Goal: Transaction & Acquisition: Download file/media

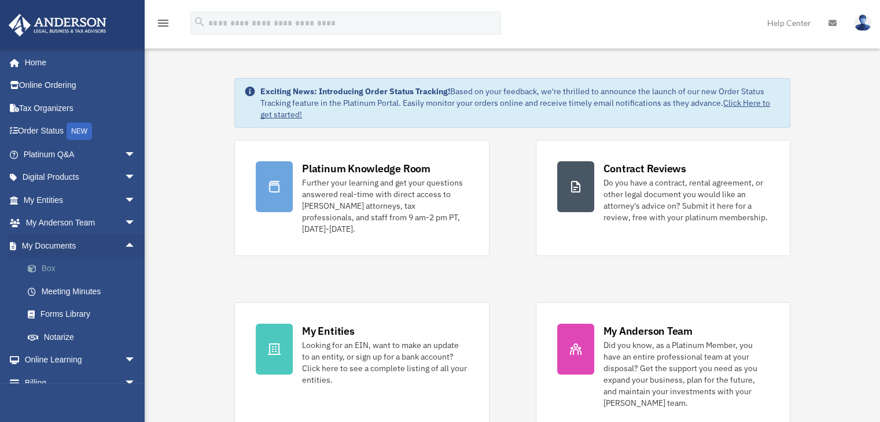
click at [50, 272] on link "Box" at bounding box center [84, 268] width 137 height 23
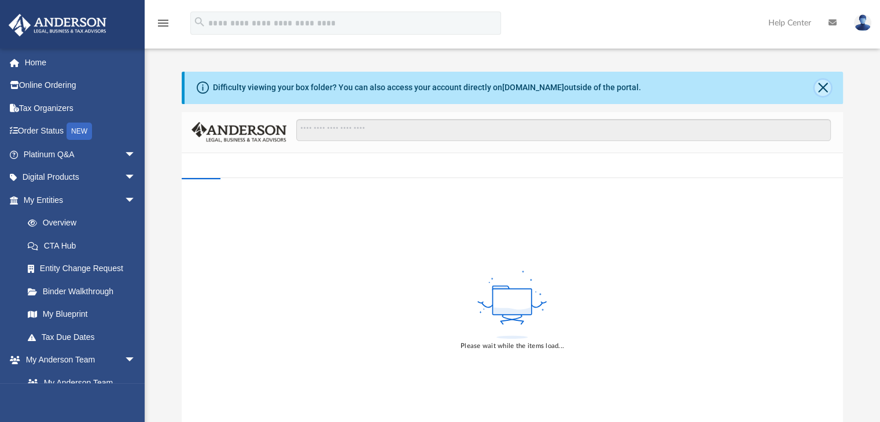
click at [822, 89] on button "Close" at bounding box center [822, 88] width 16 height 16
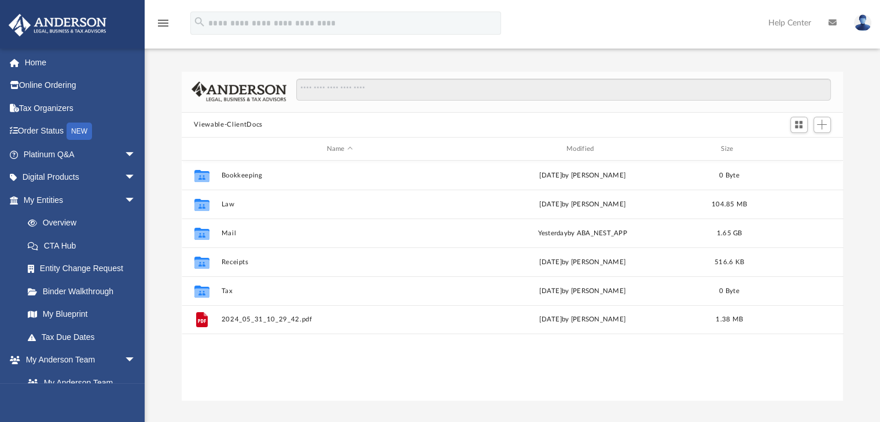
scroll to position [254, 652]
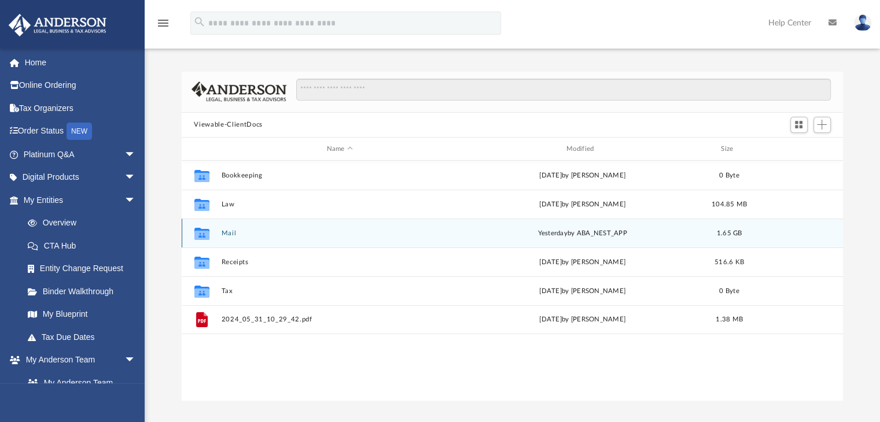
click at [233, 232] on button "Mail" at bounding box center [339, 234] width 237 height 8
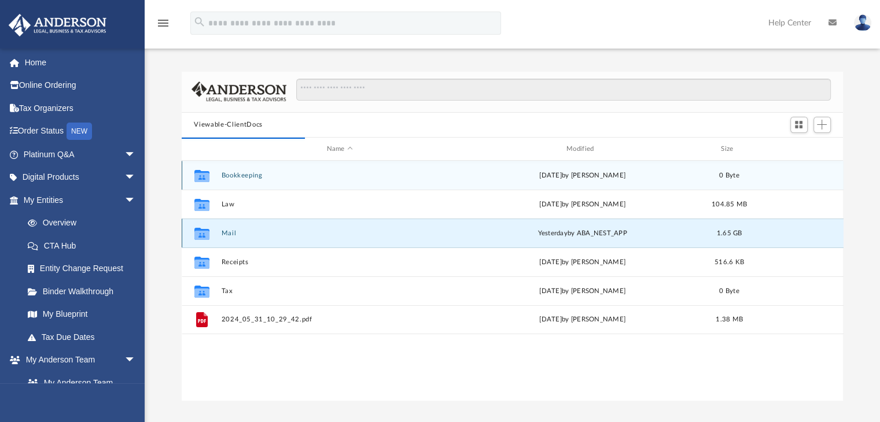
scroll to position [218, 652]
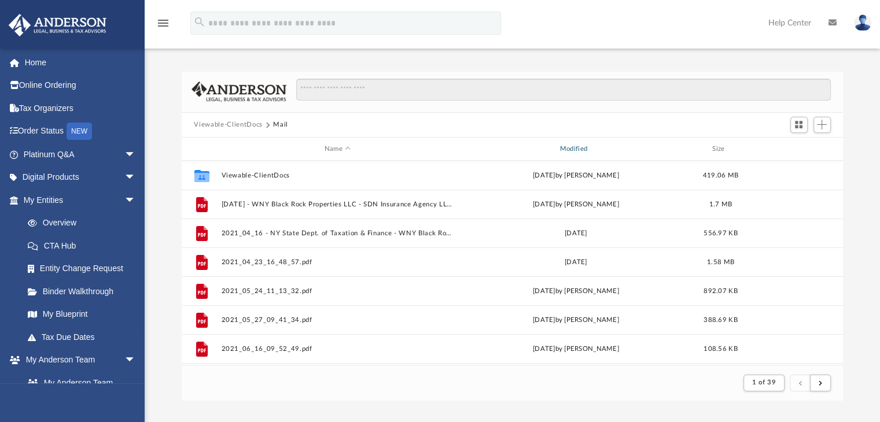
click at [576, 146] on div "Modified" at bounding box center [575, 149] width 233 height 10
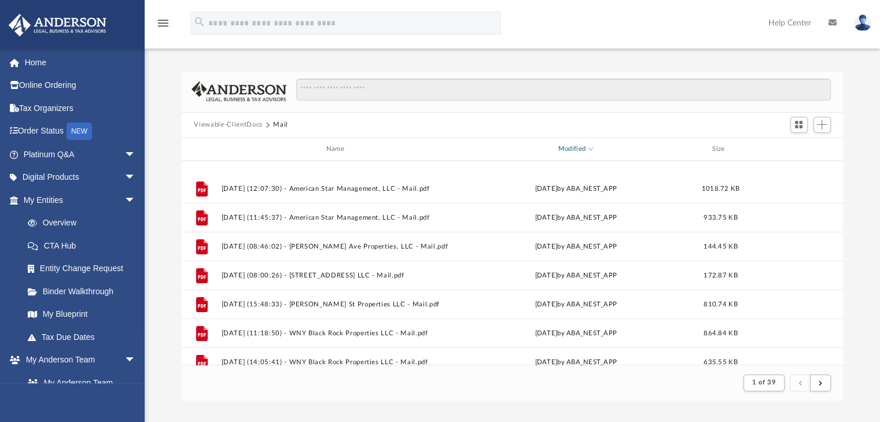
scroll to position [289, 0]
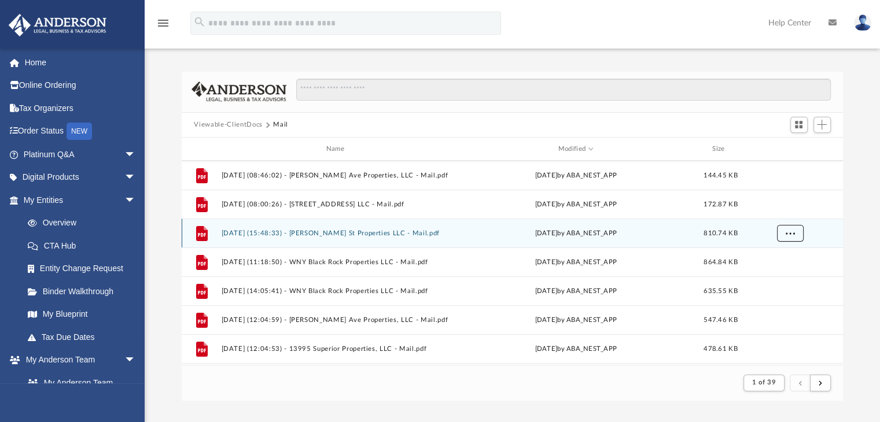
click at [787, 234] on span "More options" at bounding box center [789, 233] width 9 height 6
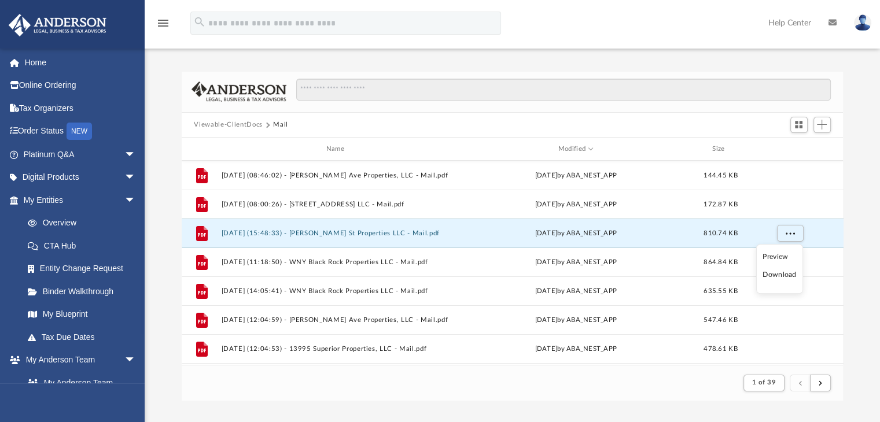
click at [784, 274] on li "Download" at bounding box center [779, 275] width 34 height 12
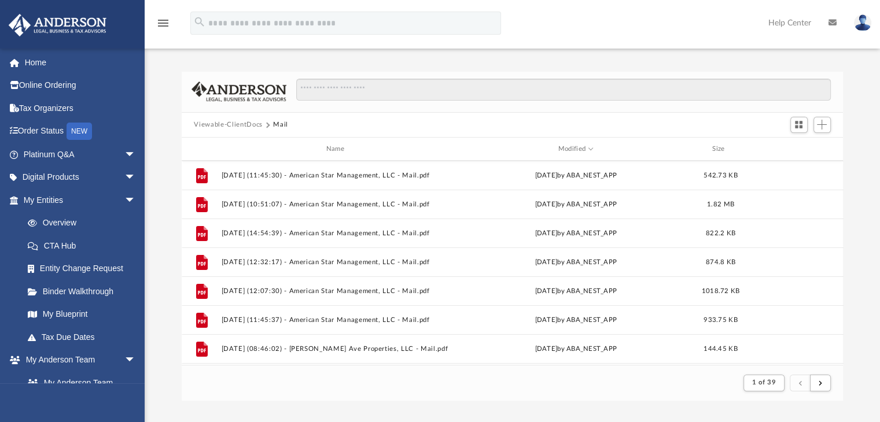
scroll to position [174, 0]
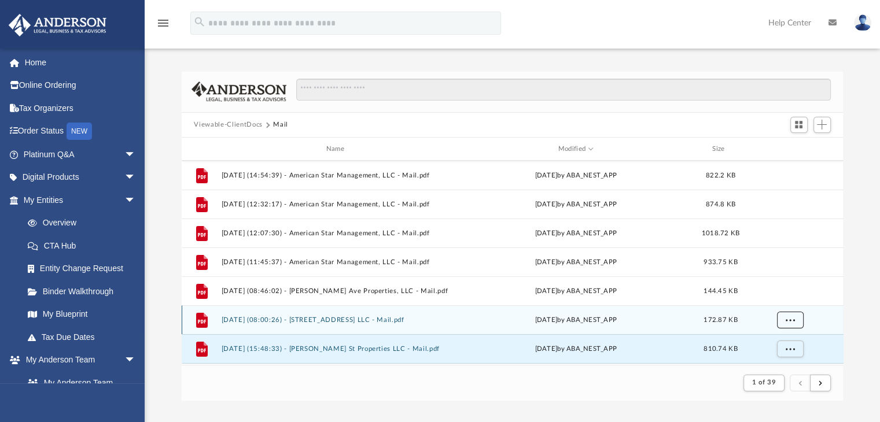
click at [791, 318] on span "More options" at bounding box center [789, 320] width 9 height 6
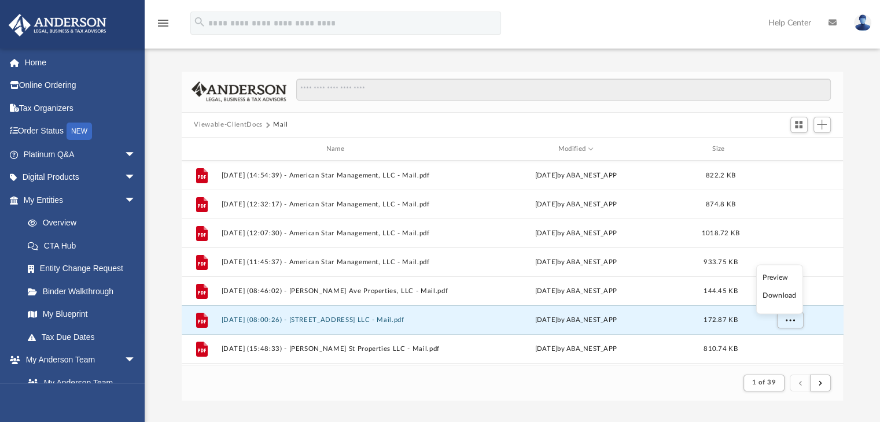
click at [779, 294] on li "Download" at bounding box center [779, 296] width 34 height 12
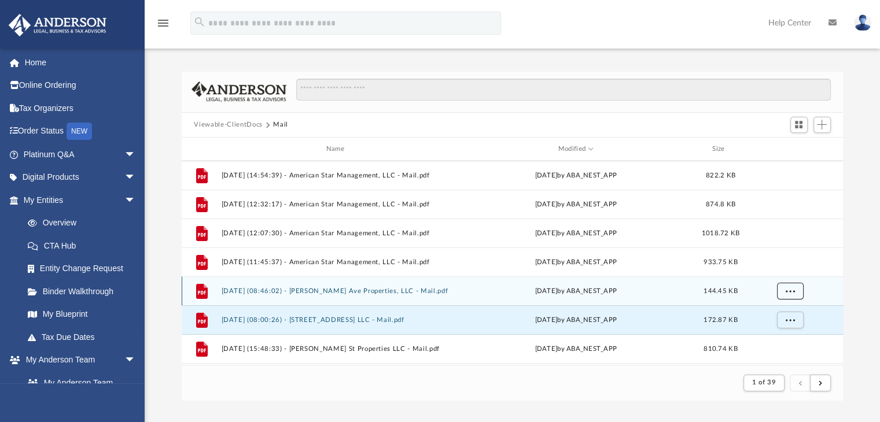
click at [798, 289] on button "More options" at bounding box center [789, 291] width 27 height 17
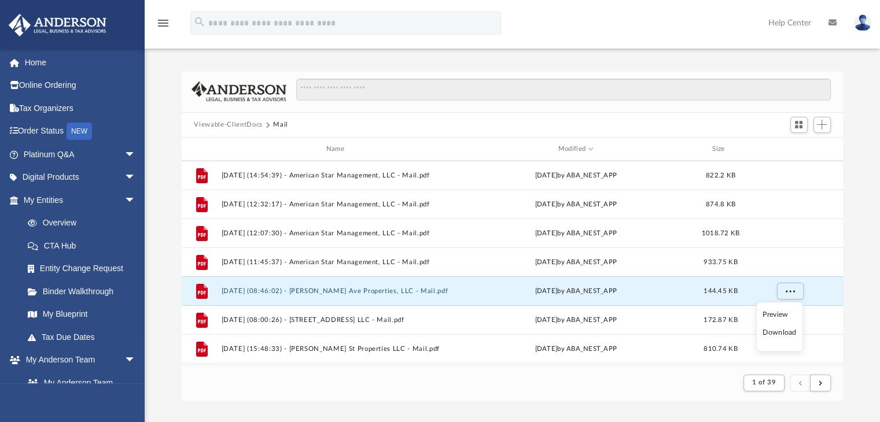
click at [780, 332] on li "Download" at bounding box center [779, 333] width 34 height 12
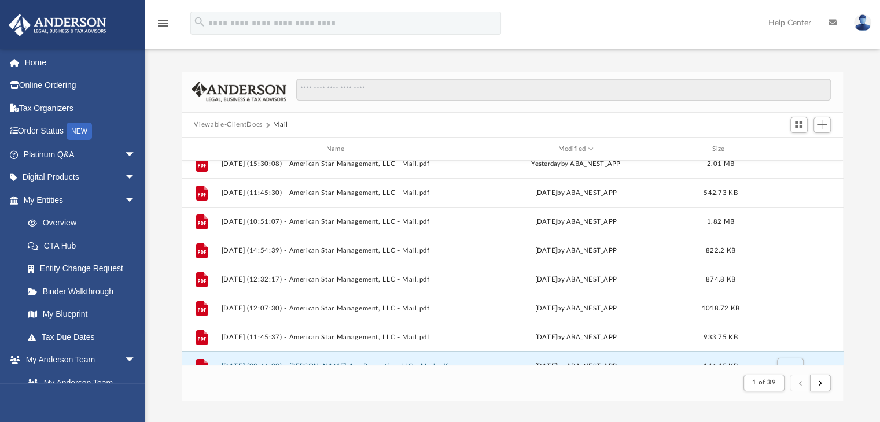
scroll to position [116, 0]
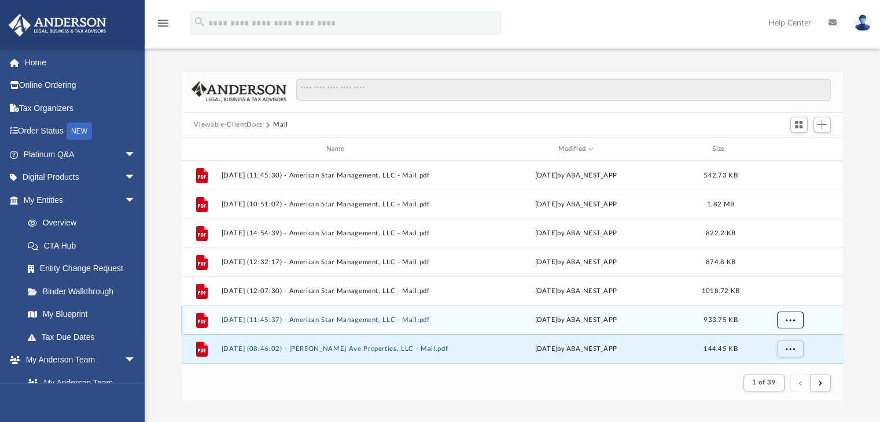
click at [791, 320] on span "More options" at bounding box center [789, 320] width 9 height 6
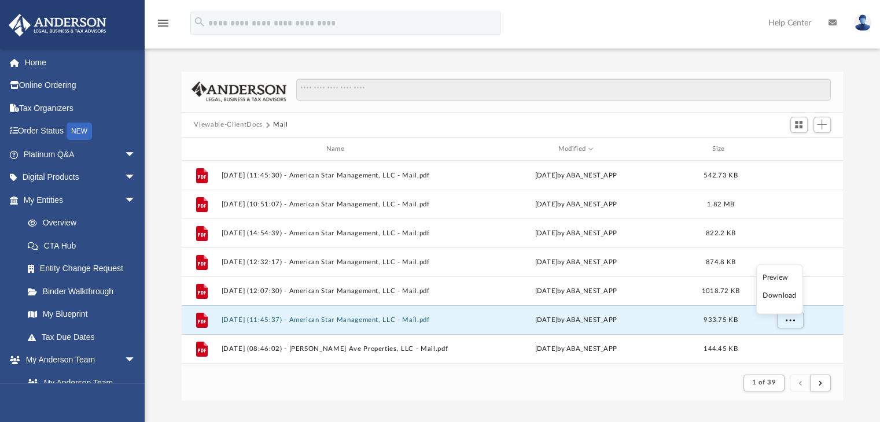
click at [782, 294] on li "Download" at bounding box center [779, 296] width 34 height 12
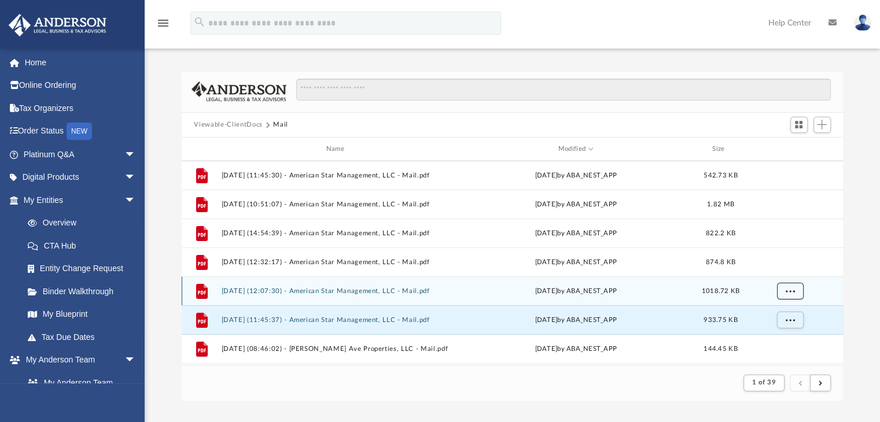
click at [788, 287] on button "More options" at bounding box center [789, 291] width 27 height 17
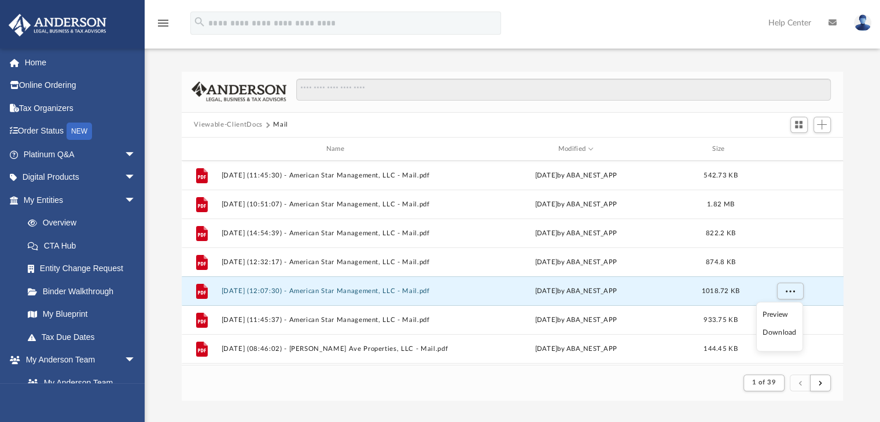
click at [779, 331] on li "Download" at bounding box center [779, 333] width 34 height 12
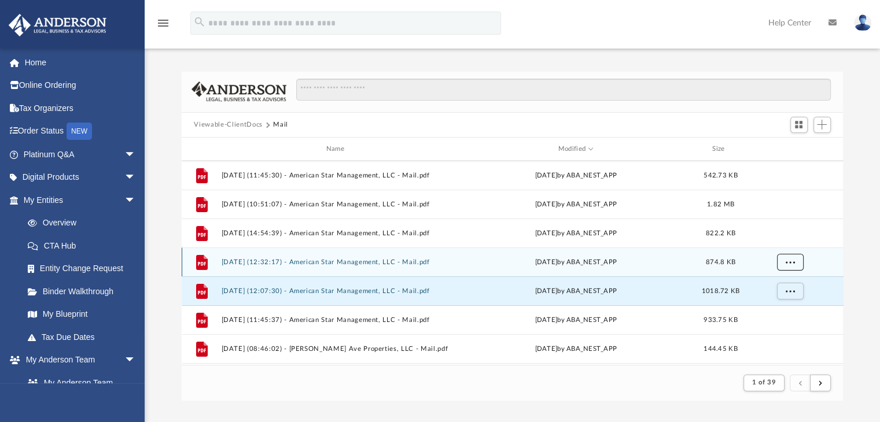
click at [790, 261] on span "More options" at bounding box center [789, 262] width 9 height 6
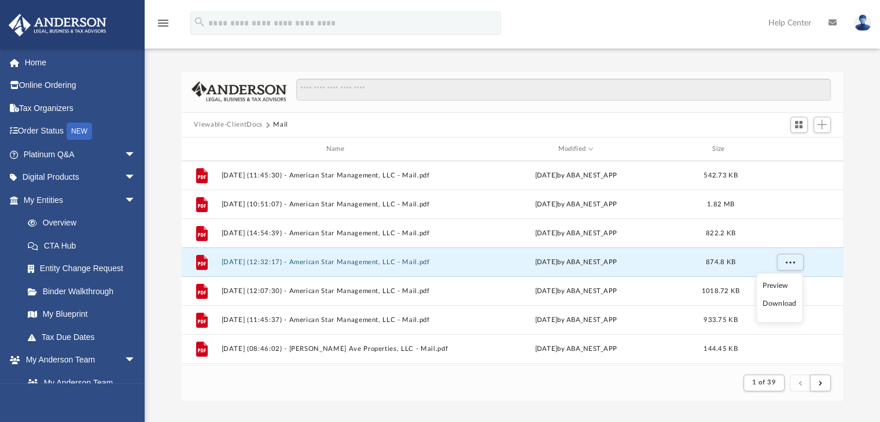
click at [787, 304] on li "Download" at bounding box center [779, 304] width 34 height 12
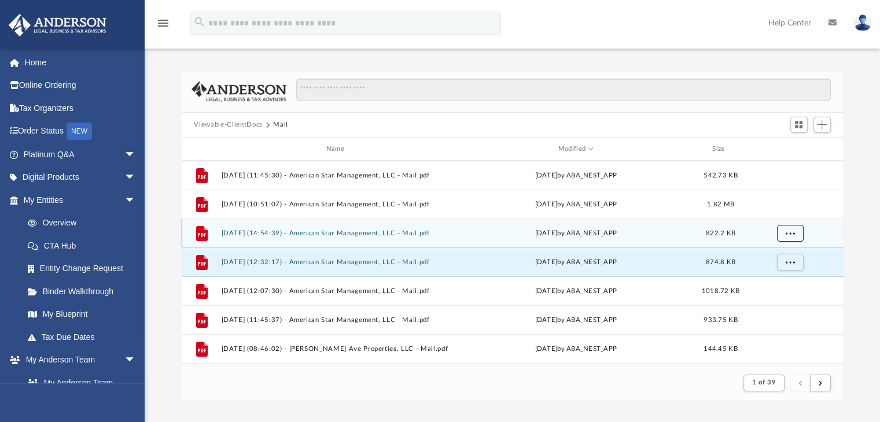
click at [787, 234] on span "More options" at bounding box center [789, 233] width 9 height 6
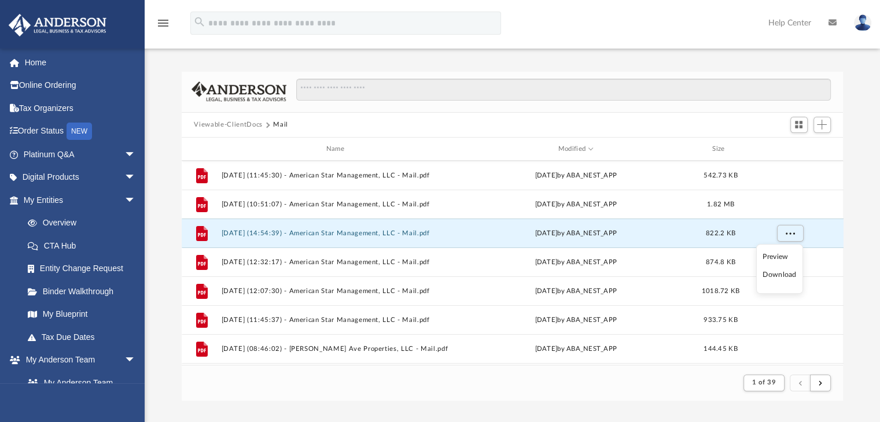
click at [780, 276] on li "Download" at bounding box center [779, 275] width 34 height 12
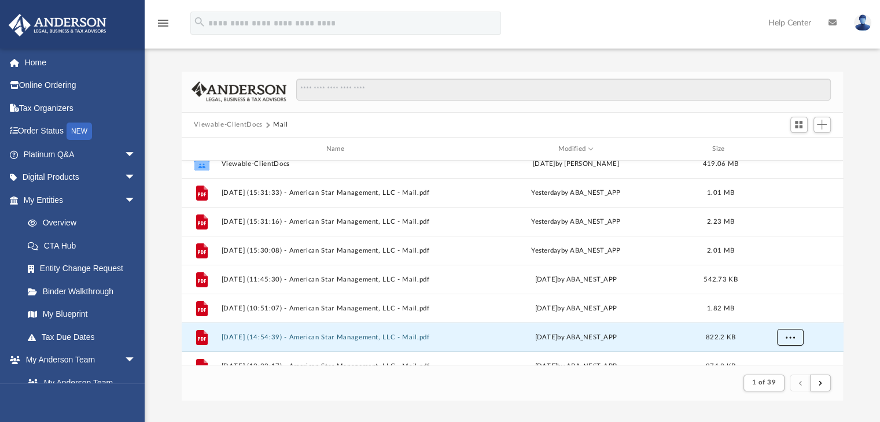
scroll to position [0, 0]
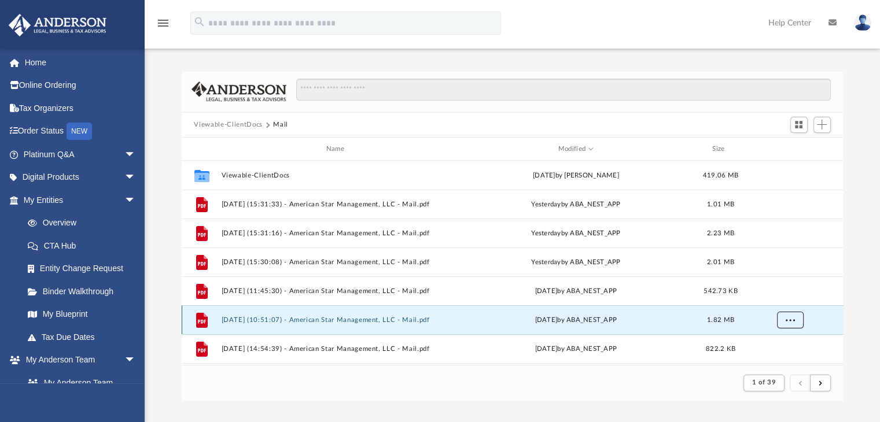
click at [788, 320] on span "More options" at bounding box center [789, 320] width 9 height 6
click at [784, 296] on li "Download" at bounding box center [779, 296] width 34 height 12
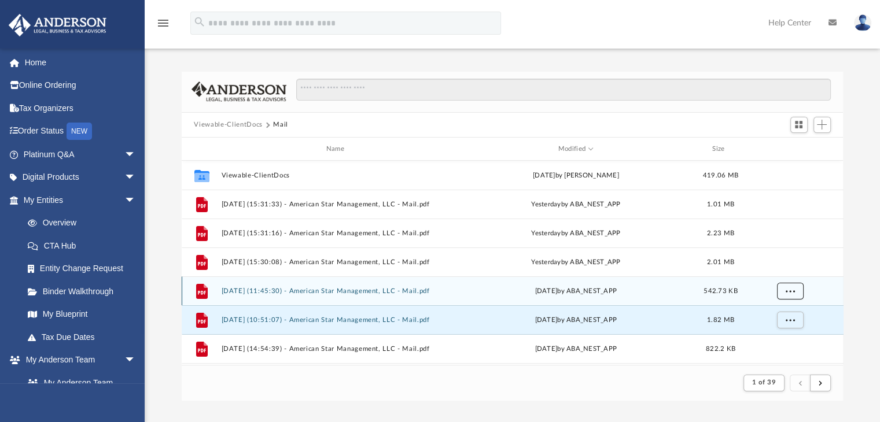
click at [786, 290] on span "More options" at bounding box center [789, 291] width 9 height 6
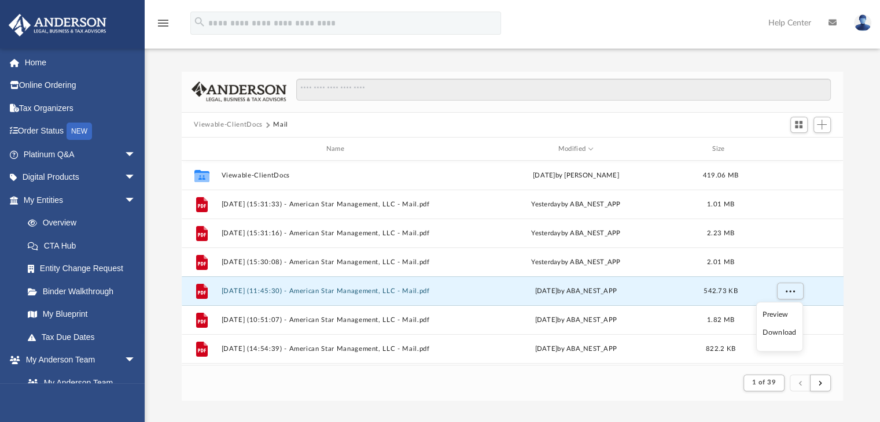
click at [773, 330] on li "Download" at bounding box center [779, 333] width 34 height 12
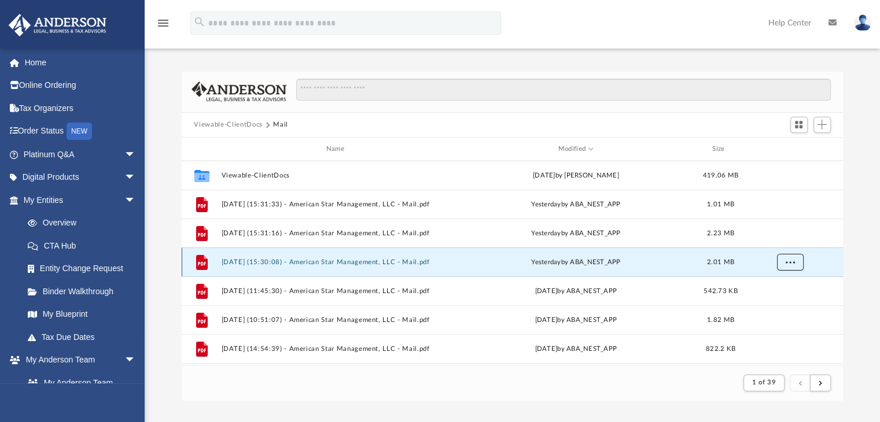
click at [784, 264] on button "More options" at bounding box center [789, 262] width 27 height 17
click at [782, 304] on li "Download" at bounding box center [779, 304] width 34 height 12
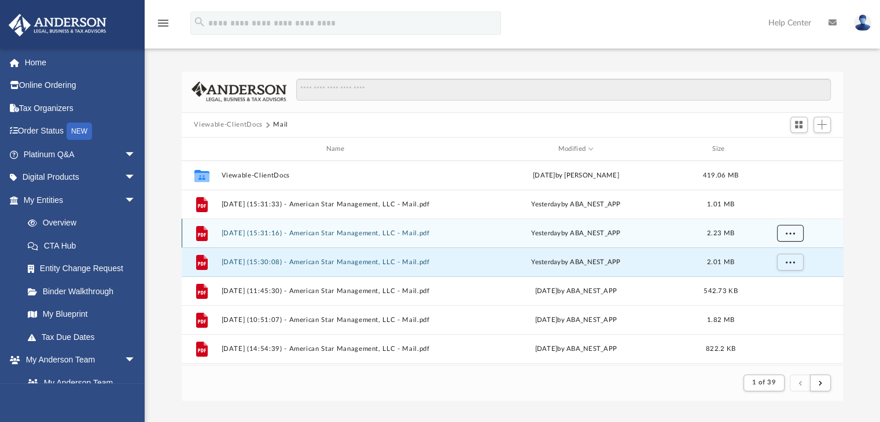
click at [789, 234] on span "More options" at bounding box center [789, 233] width 9 height 6
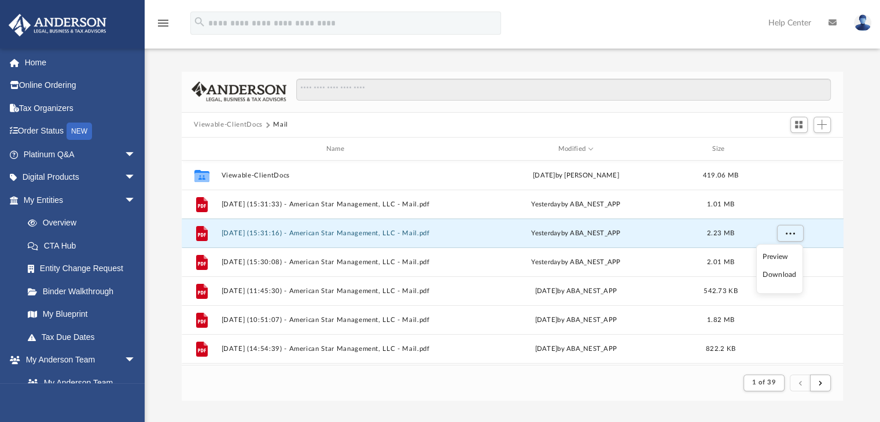
click at [783, 274] on li "Download" at bounding box center [779, 275] width 34 height 12
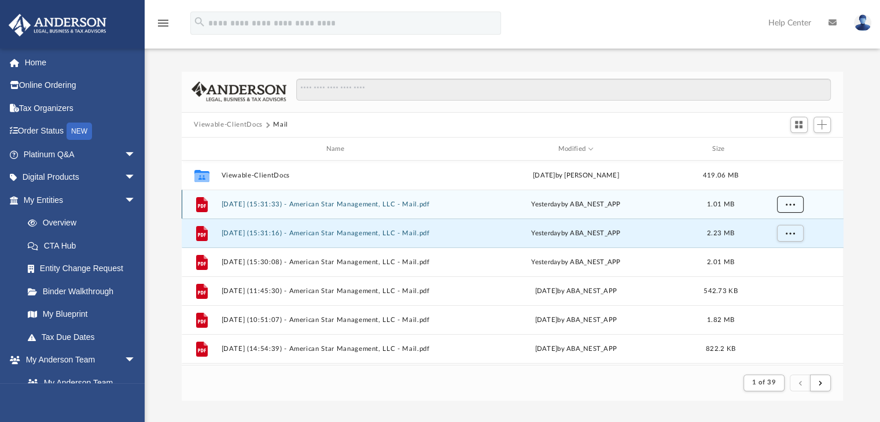
click at [786, 205] on span "More options" at bounding box center [789, 204] width 9 height 6
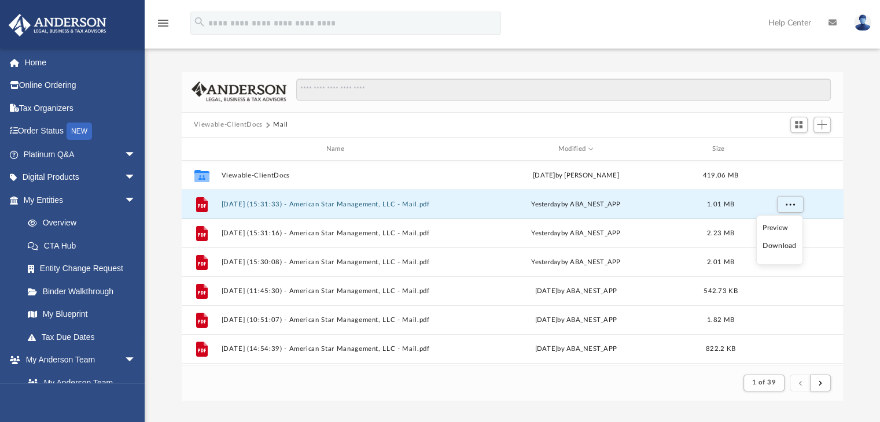
click at [780, 245] on li "Download" at bounding box center [779, 246] width 34 height 12
